Goal: Information Seeking & Learning: Learn about a topic

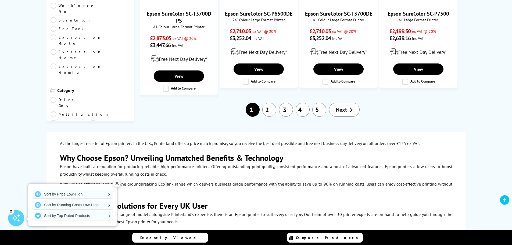
scroll to position [537, 0]
click at [275, 102] on link "2" at bounding box center [269, 109] width 14 height 14
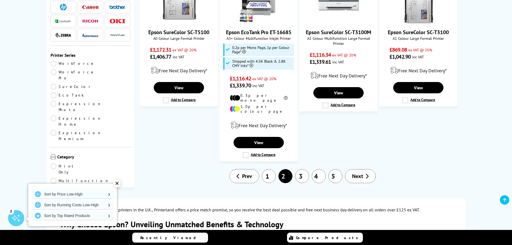
scroll to position [537, 0]
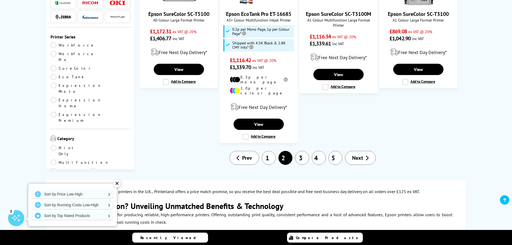
click at [303, 151] on link "3" at bounding box center [302, 158] width 14 height 14
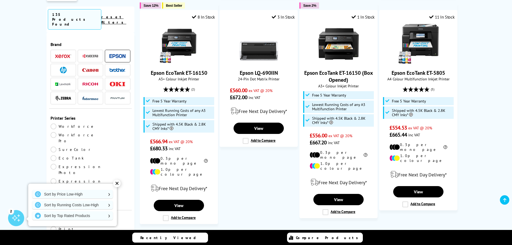
scroll to position [585, 0]
click at [323, 232] on link "4" at bounding box center [319, 239] width 14 height 14
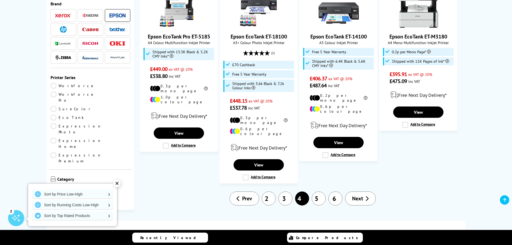
scroll to position [606, 0]
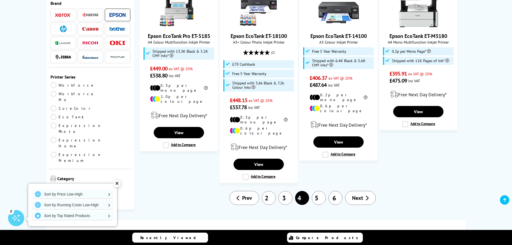
click at [320, 191] on link "5" at bounding box center [319, 198] width 14 height 14
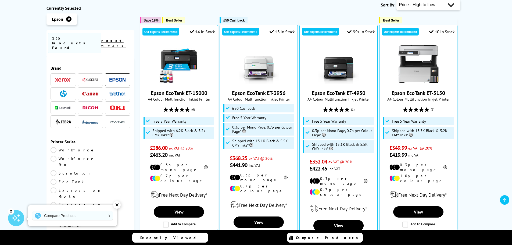
scroll to position [151, 0]
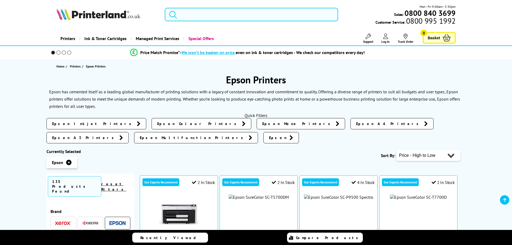
scroll to position [537, 0]
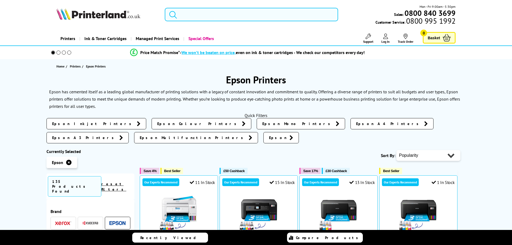
scroll to position [55, 0]
